Goal: Task Accomplishment & Management: Use online tool/utility

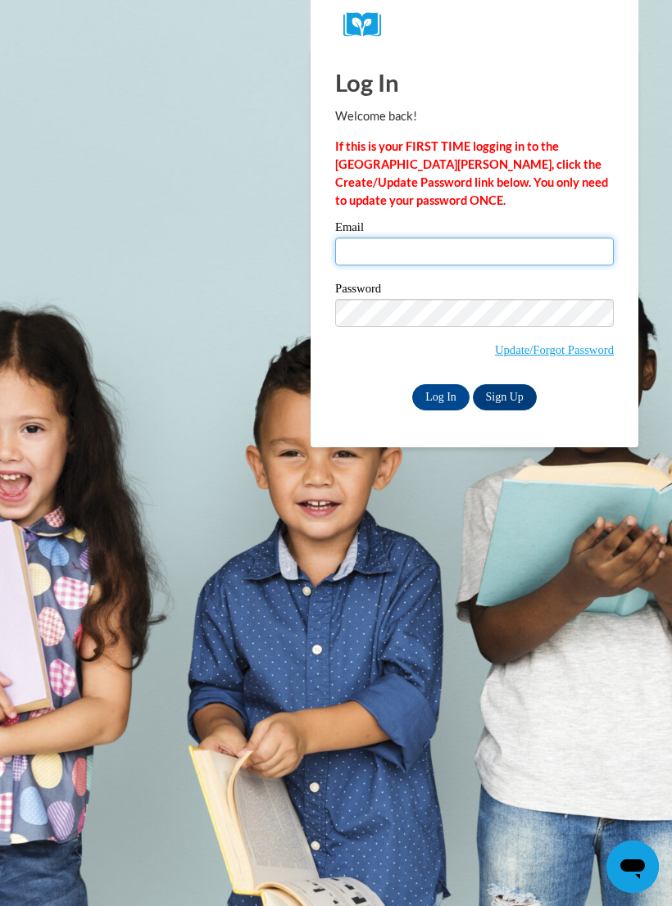
click at [383, 265] on input "Email" at bounding box center [474, 252] width 279 height 28
click at [441, 396] on input "Log In" at bounding box center [440, 397] width 57 height 26
click at [483, 242] on input "Elisemadysen@gn" at bounding box center [474, 252] width 279 height 28
click at [451, 253] on input "Elisemadysen@gn" at bounding box center [474, 252] width 279 height 28
type input "Elisemadysen@gmail.com"
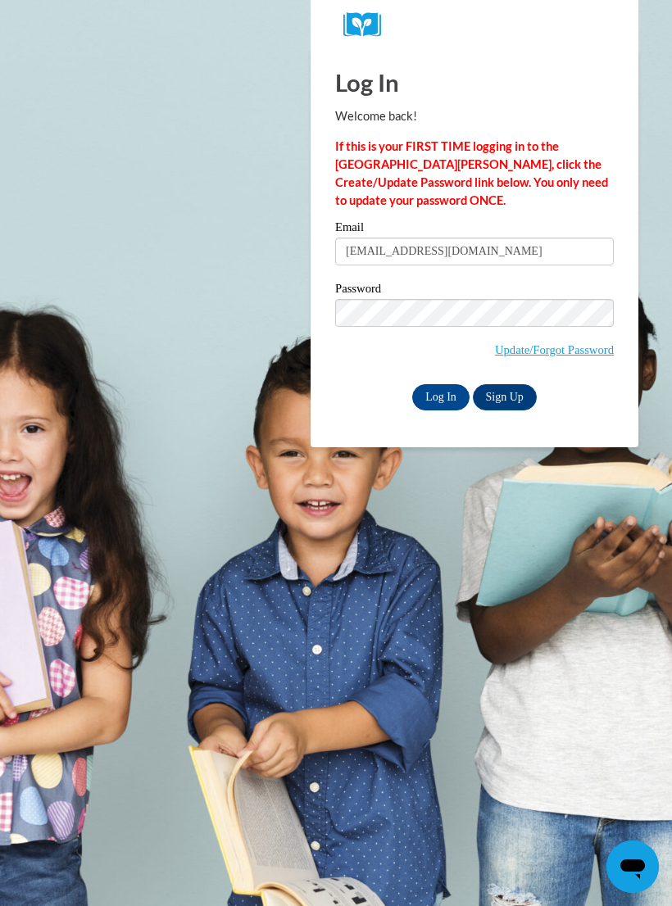
click at [434, 405] on input "Log In" at bounding box center [440, 397] width 57 height 26
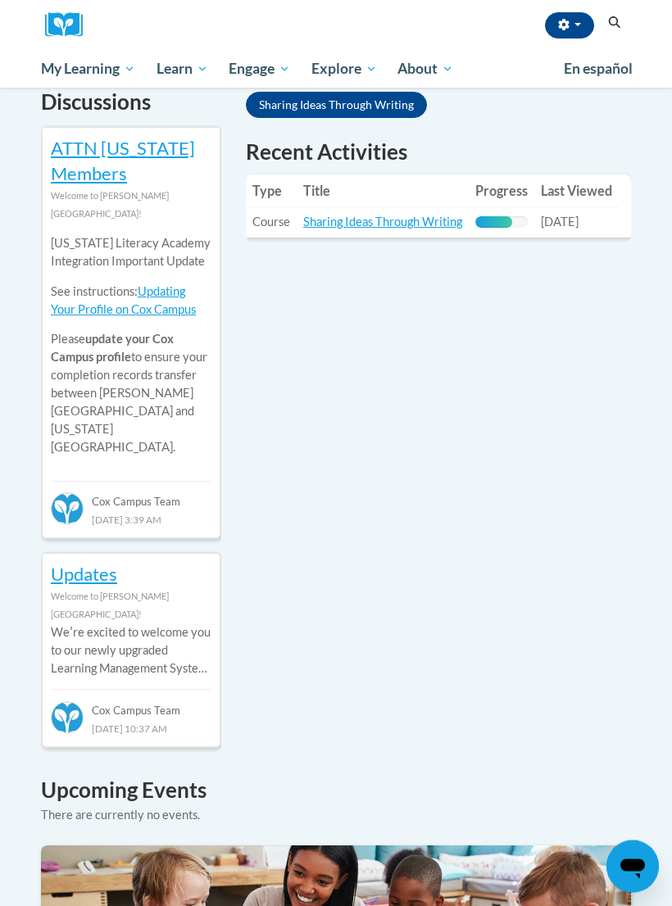
scroll to position [522, 0]
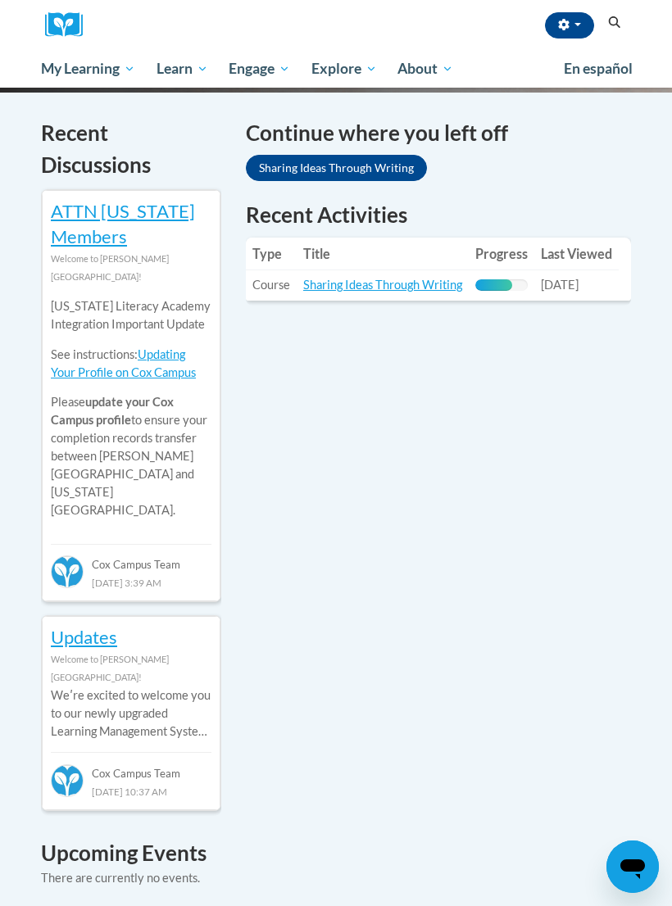
click at [0, 0] on span "My Course Progress" at bounding box center [0, 0] width 0 height 0
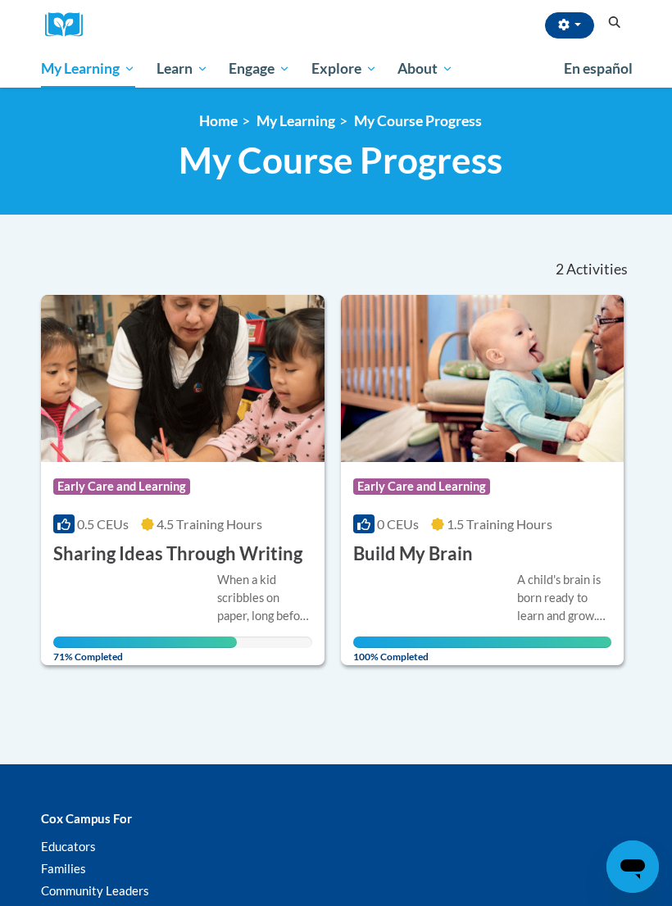
click at [138, 519] on div "0.5 CEUs 4.5 Training Hours" at bounding box center [182, 524] width 259 height 18
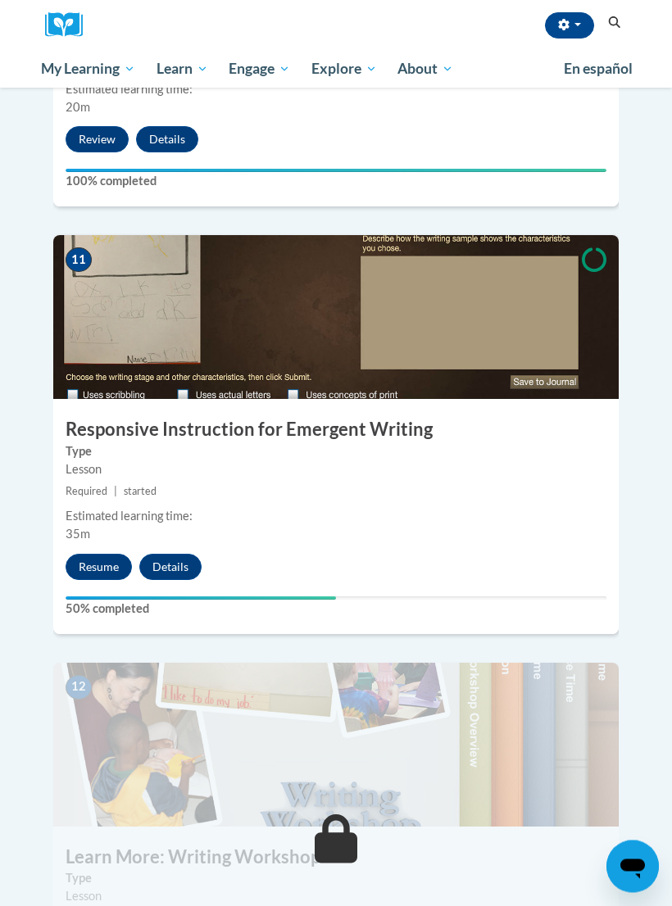
scroll to position [4505, 0]
click at [85, 554] on button "Resume" at bounding box center [99, 567] width 66 height 26
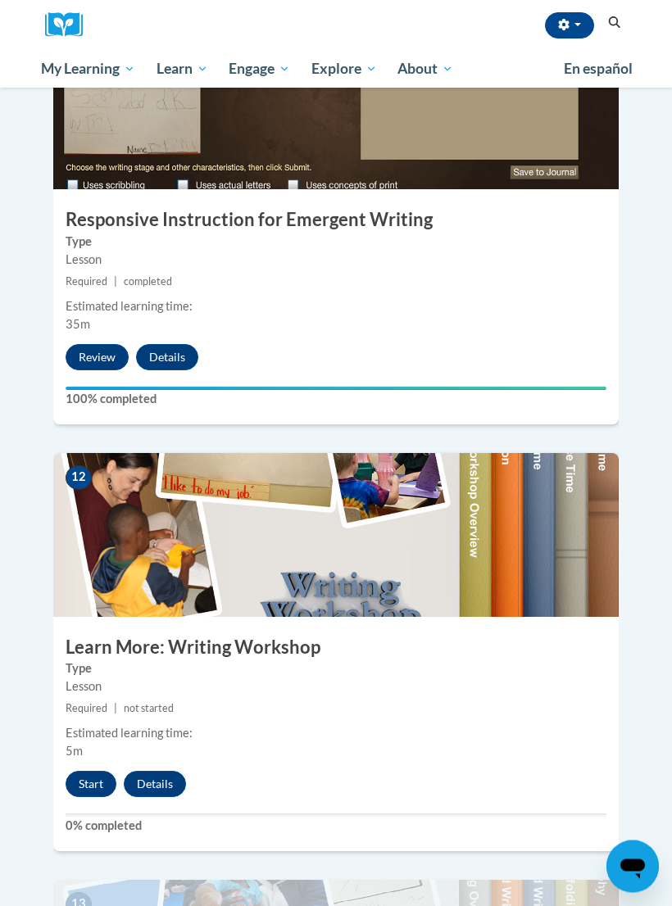
scroll to position [4715, 0]
click at [93, 771] on button "Start" at bounding box center [91, 784] width 51 height 26
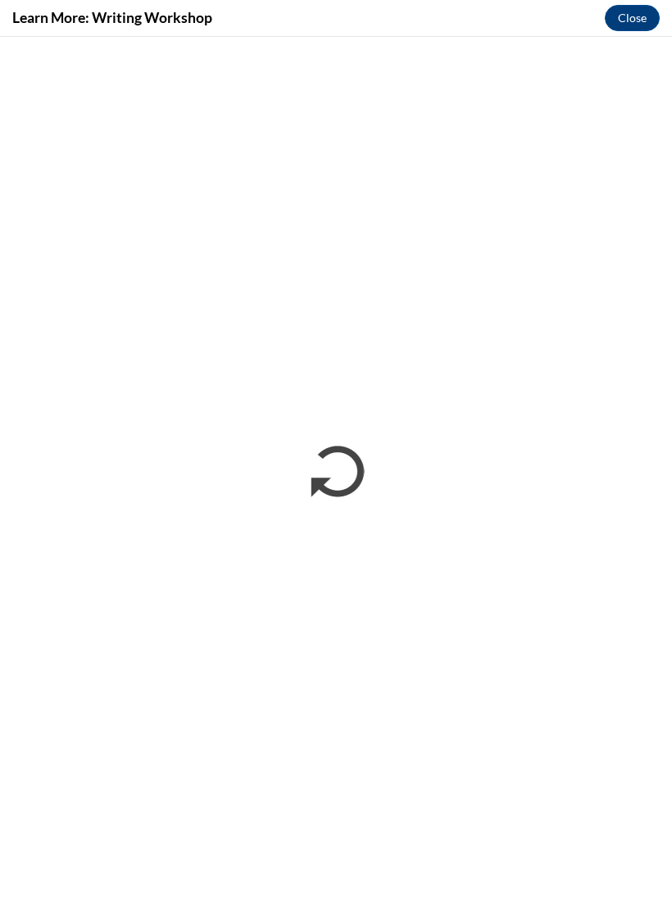
scroll to position [0, 0]
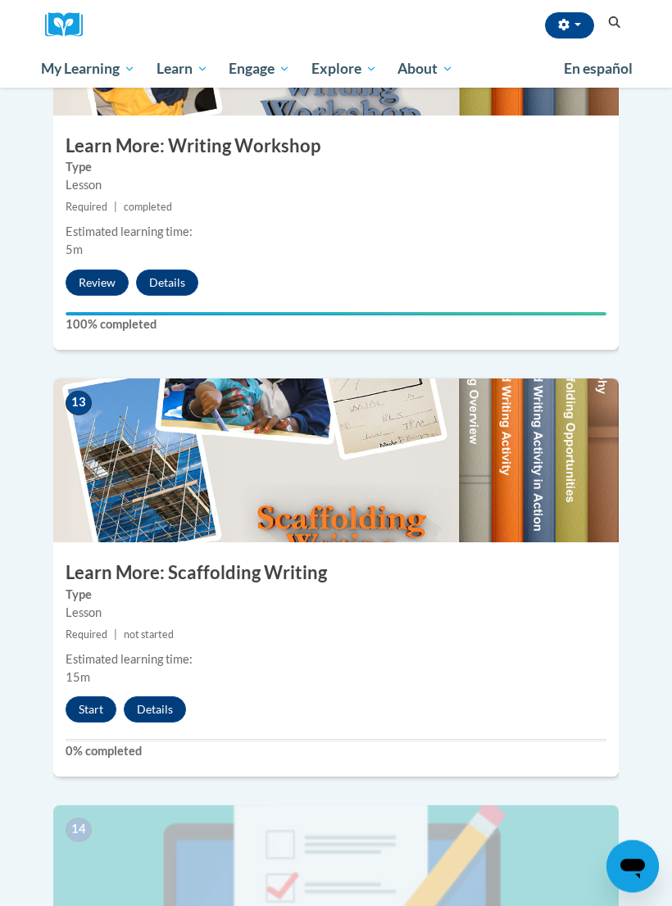
click at [70, 697] on button "Start" at bounding box center [91, 710] width 51 height 26
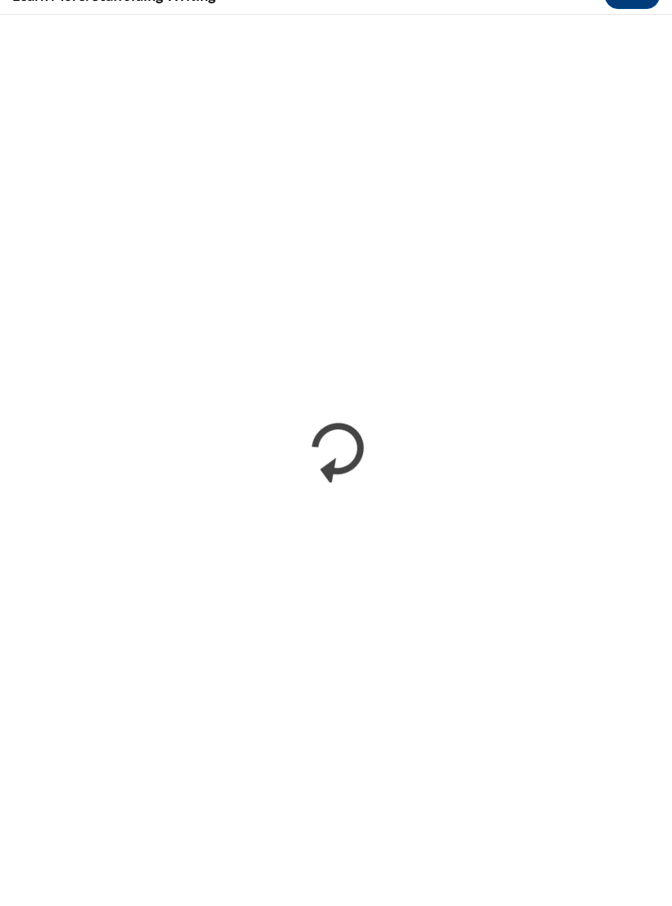
scroll to position [5242, 0]
